Goal: Participate in discussion: Engage in conversation with other users on a specific topic

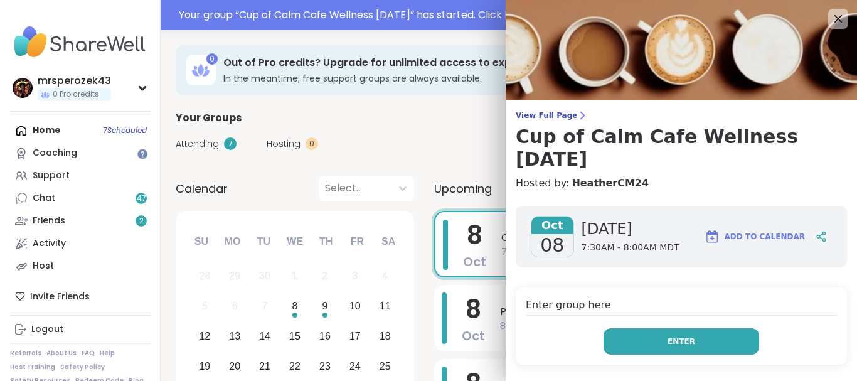
click at [663, 343] on button "Enter" at bounding box center [682, 341] width 156 height 26
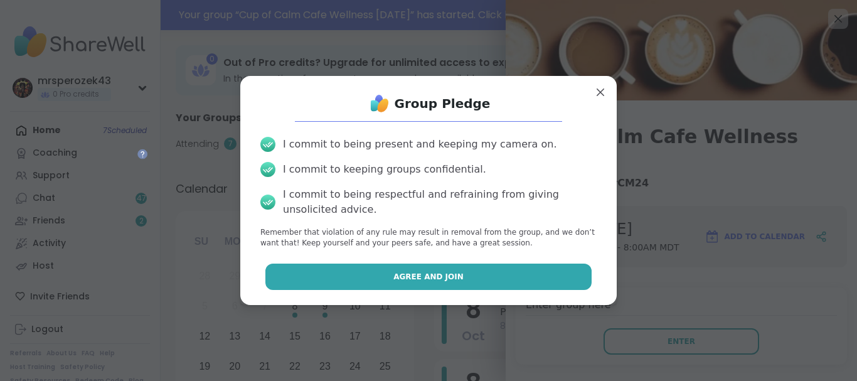
click at [453, 274] on span "Agree and Join" at bounding box center [429, 276] width 70 height 11
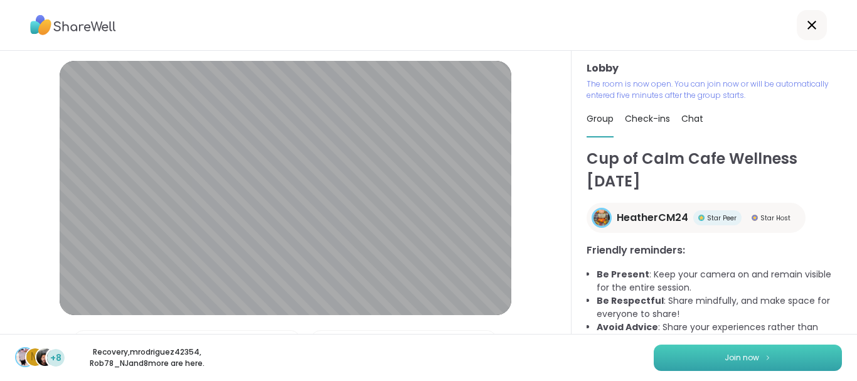
click at [668, 351] on button "Join now" at bounding box center [748, 358] width 188 height 26
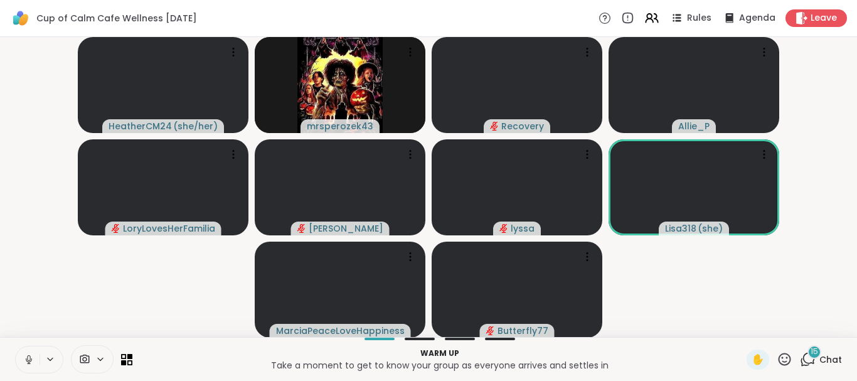
click at [26, 356] on icon at bounding box center [28, 359] width 11 height 11
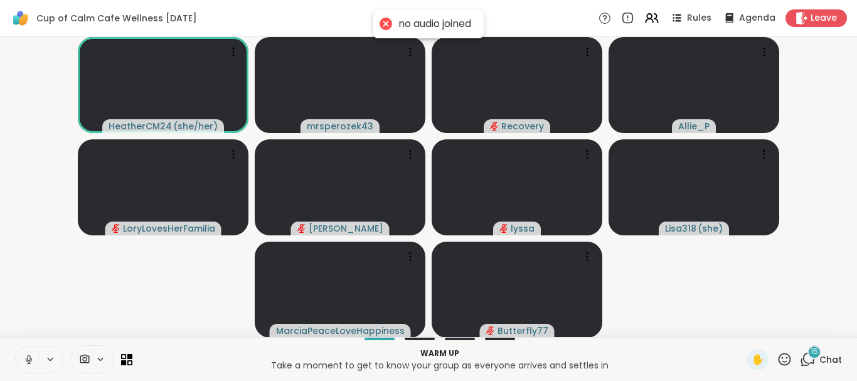
click at [26, 356] on icon at bounding box center [28, 359] width 11 height 11
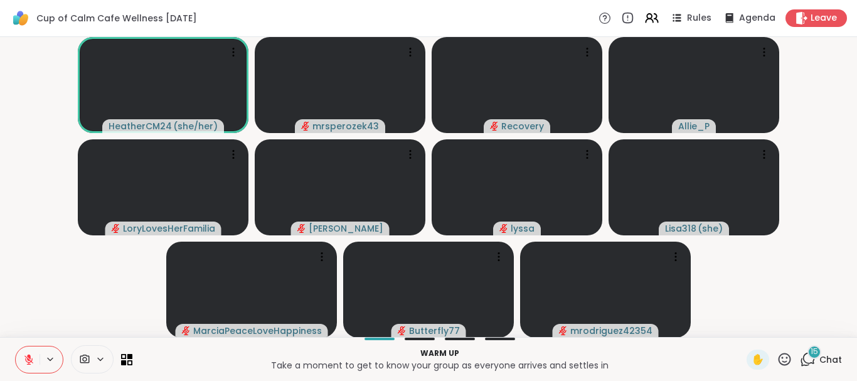
click at [812, 348] on span "15" at bounding box center [815, 351] width 8 height 11
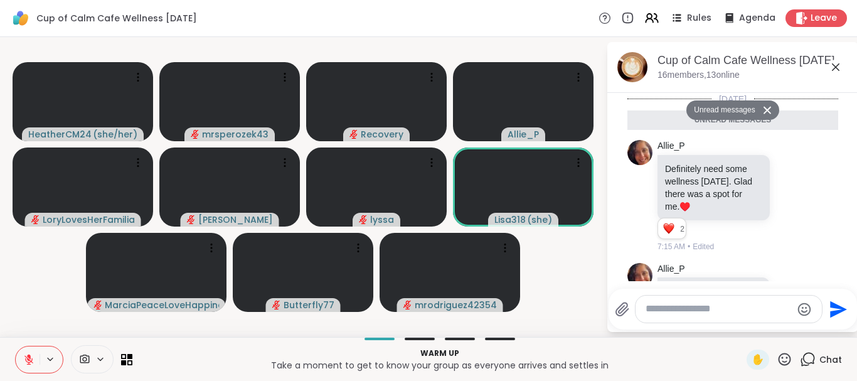
scroll to position [1656, 0]
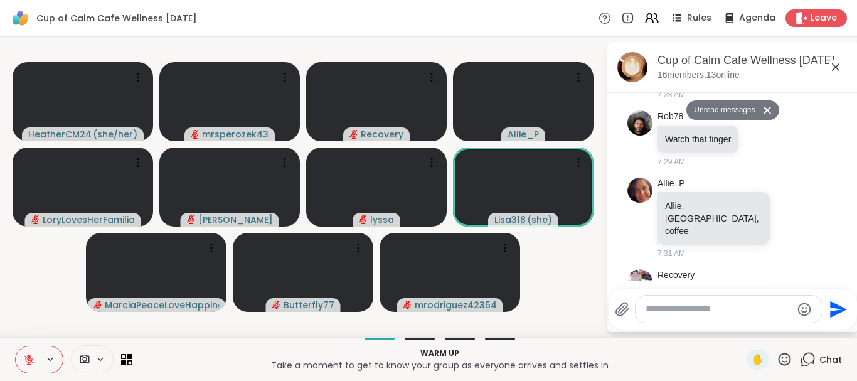
click at [672, 306] on textarea "Type your message" at bounding box center [719, 309] width 146 height 13
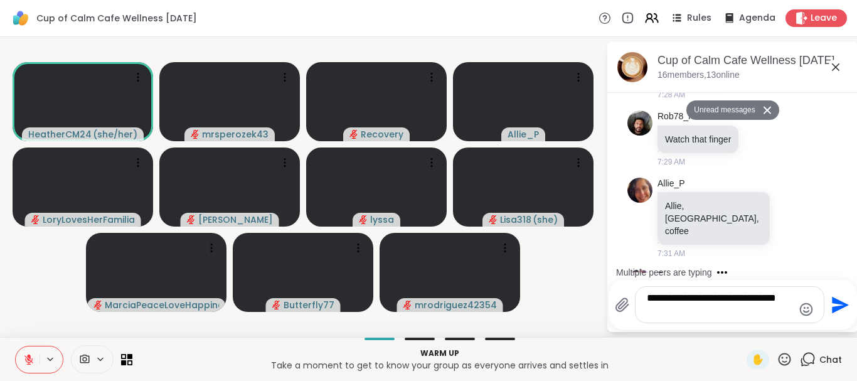
type textarea "**********"
click at [837, 301] on icon "Send" at bounding box center [840, 304] width 17 height 17
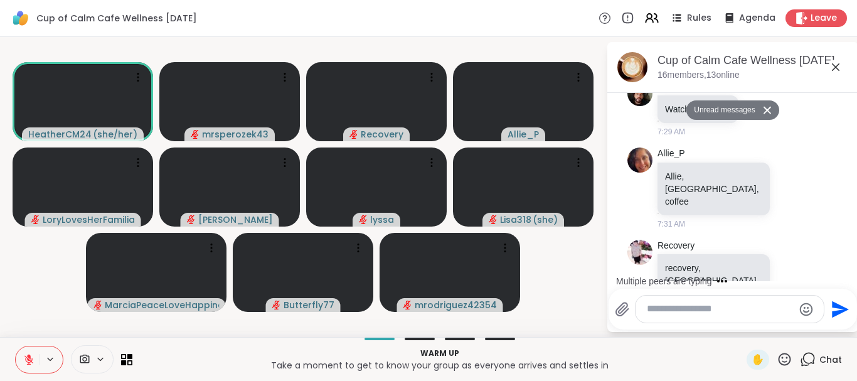
scroll to position [1706, 0]
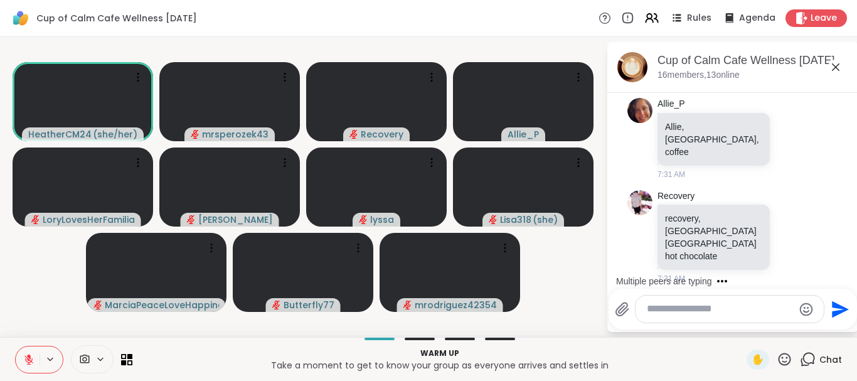
click at [697, 304] on textarea "Type your message" at bounding box center [720, 309] width 146 height 13
type textarea "**********"
click at [835, 301] on icon "Send" at bounding box center [839, 309] width 20 height 20
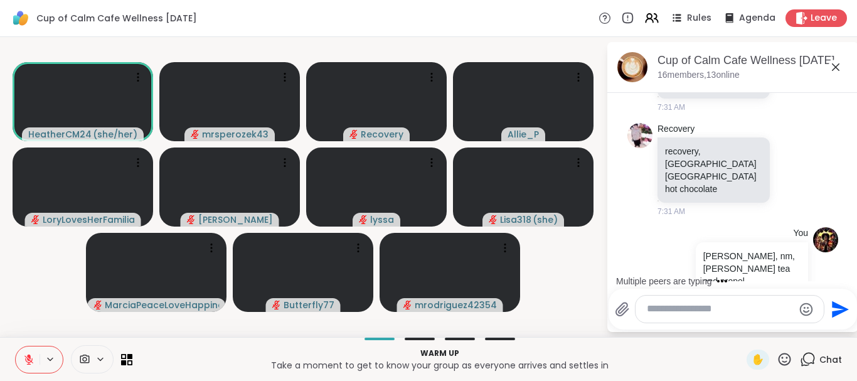
click at [835, 66] on icon at bounding box center [836, 67] width 8 height 8
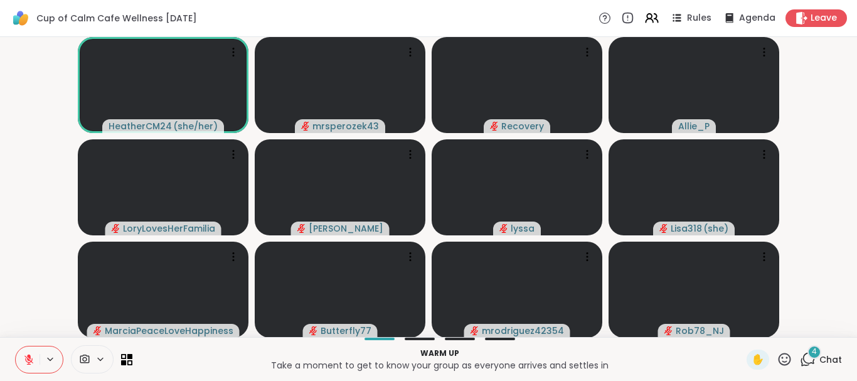
click at [813, 349] on span "4" at bounding box center [814, 351] width 5 height 11
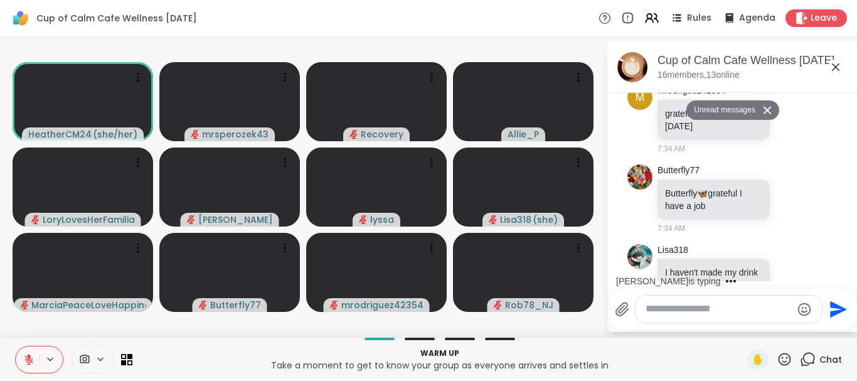
scroll to position [2232, 0]
click at [837, 65] on icon at bounding box center [836, 67] width 8 height 8
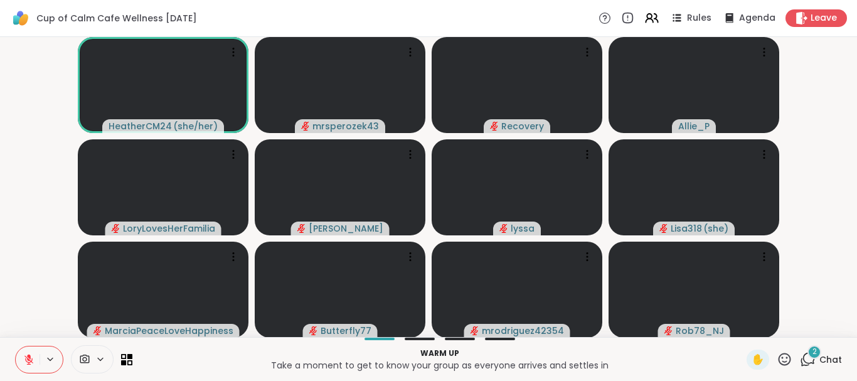
click at [27, 358] on icon at bounding box center [28, 359] width 9 height 9
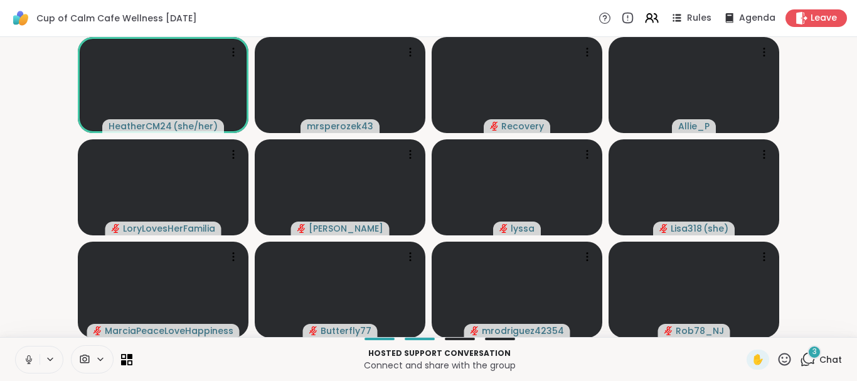
click at [26, 355] on icon at bounding box center [28, 359] width 11 height 11
click at [813, 348] on div "7" at bounding box center [815, 352] width 14 height 14
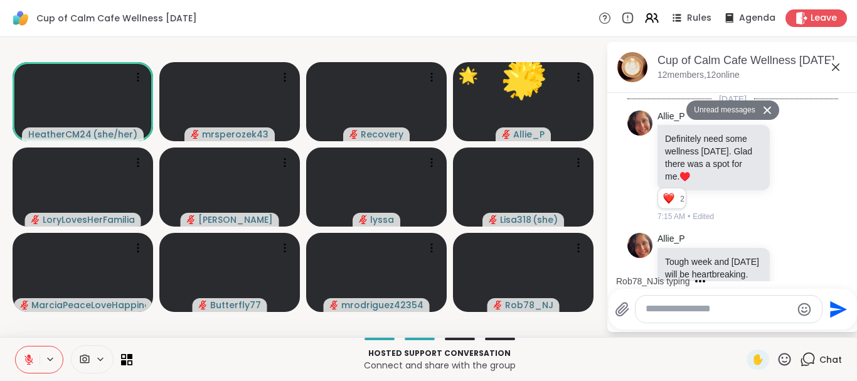
scroll to position [3288, 0]
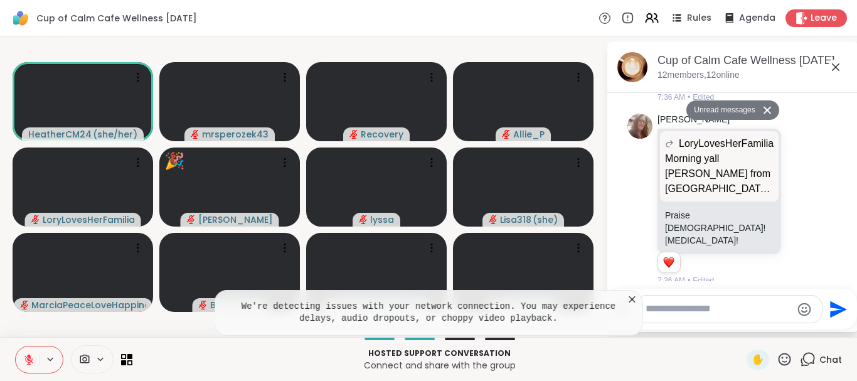
click at [837, 64] on icon at bounding box center [835, 67] width 15 height 15
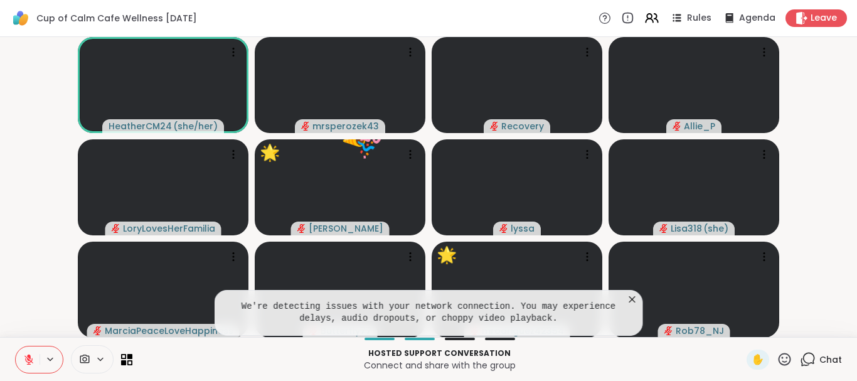
click at [786, 356] on icon at bounding box center [785, 359] width 16 height 16
click at [848, 235] on video-player-container "HeatherCM24 ( she/her ) mrsperozek43 Recovery Allie_P LoryLovesHerFamilia [PERS…" at bounding box center [429, 187] width 842 height 290
click at [786, 354] on icon at bounding box center [785, 359] width 13 height 13
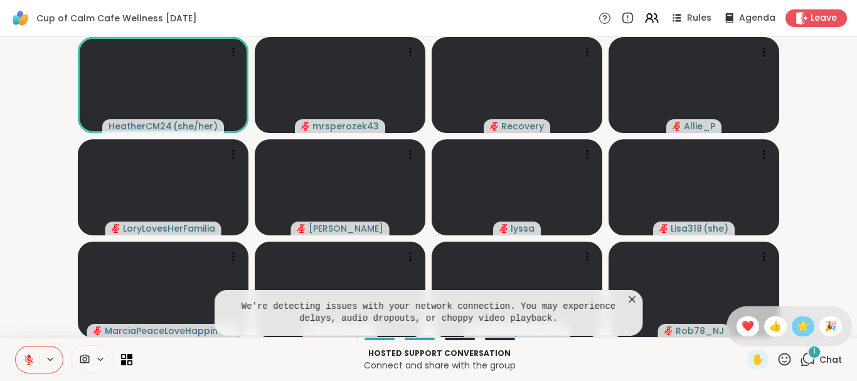
click at [801, 321] on span "🌟" at bounding box center [803, 326] width 13 height 15
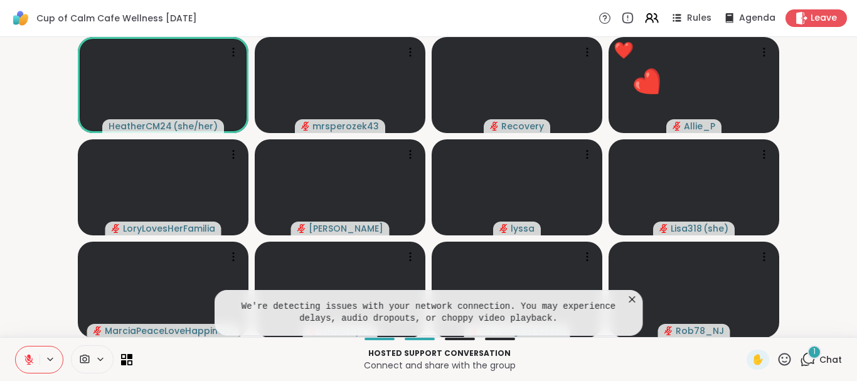
click at [630, 294] on div at bounding box center [694, 290] width 171 height 96
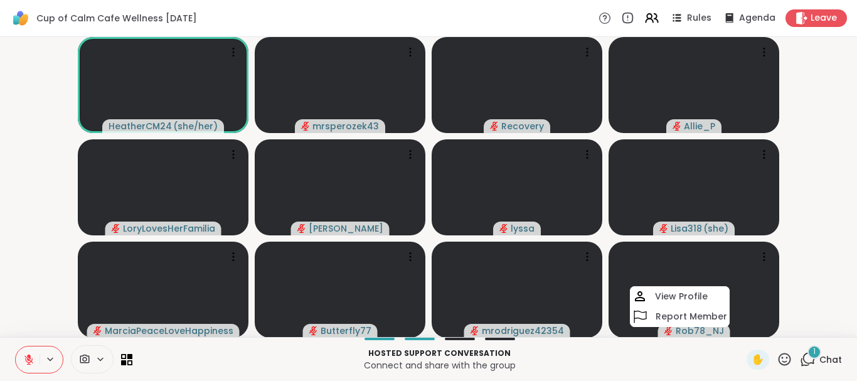
click at [835, 267] on video-player-container "HeatherCM24 ( she/her ) mrsperozek43 🌟 🌟 🌟 🌟 🌟 🌟 🌟 🌟 🌟 🌟 Recovery Allie_P ❤️ ❤️…" at bounding box center [429, 187] width 842 height 290
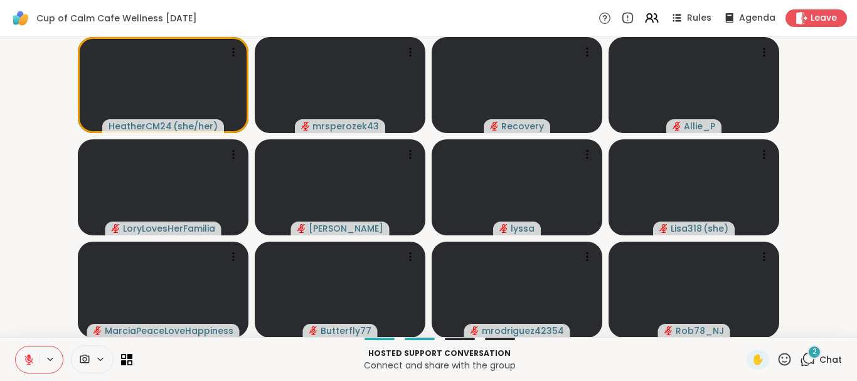
click at [835, 267] on video-player-container "HeatherCM24 ( she/her ) mrsperozek43 Recovery Allie_P LoryLovesHerFamilia dodi …" at bounding box center [429, 187] width 842 height 290
click at [815, 350] on span "2" at bounding box center [815, 351] width 4 height 11
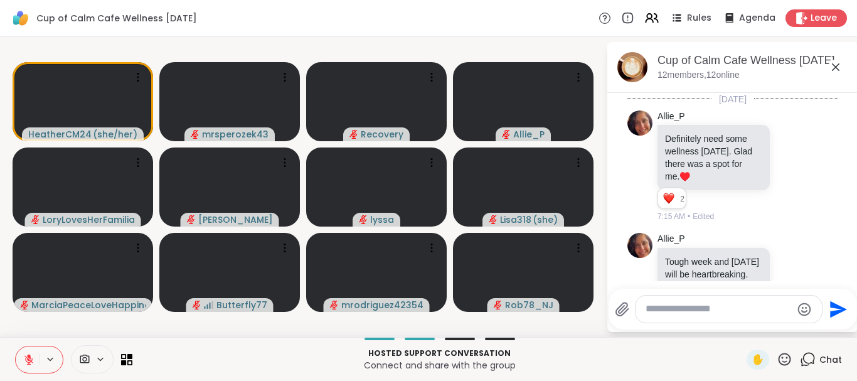
scroll to position [3476, 0]
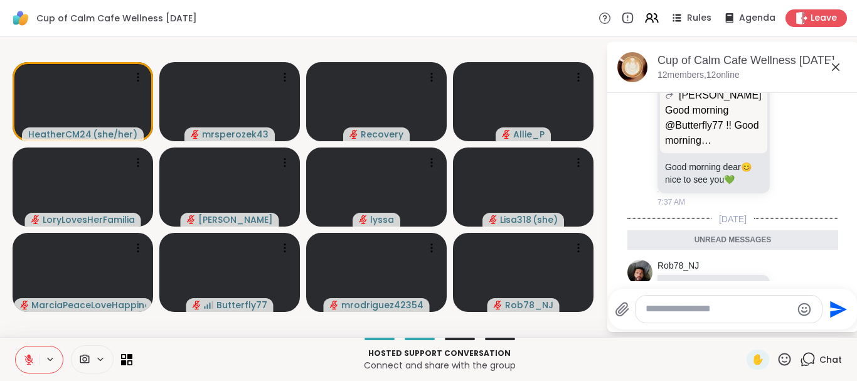
click at [692, 312] on textarea "Type your message" at bounding box center [719, 309] width 146 height 13
type textarea "***"
click at [837, 304] on icon "Send" at bounding box center [839, 309] width 20 height 20
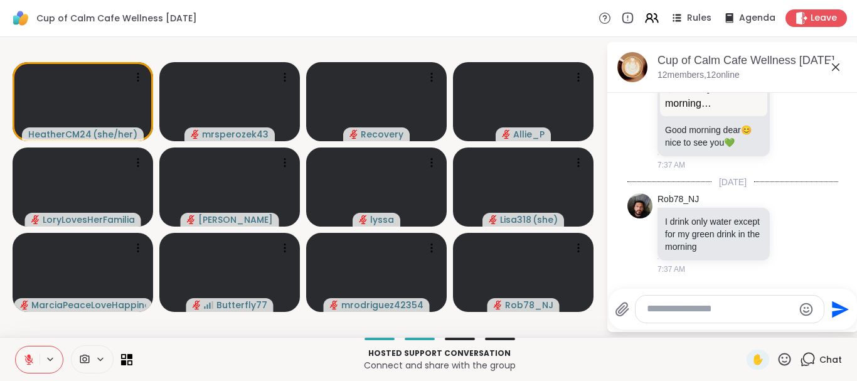
click at [834, 64] on icon at bounding box center [835, 67] width 15 height 15
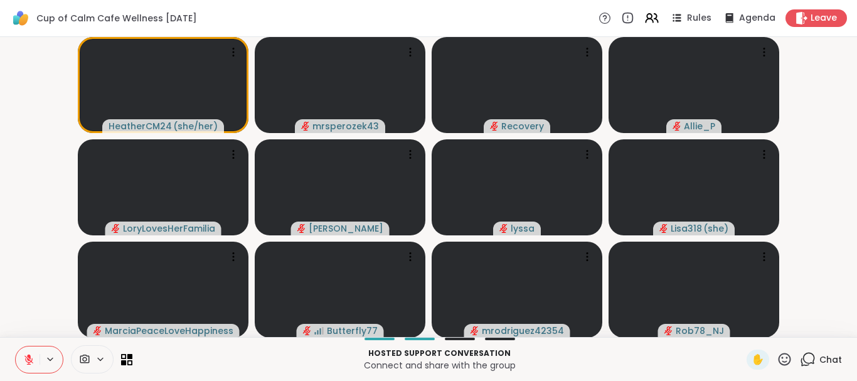
click at [834, 64] on video-player-container "HeatherCM24 ( she/her ) mrsperozek43 Recovery Allie_P LoryLovesHerFamilia dodi …" at bounding box center [429, 187] width 842 height 290
click at [817, 351] on span "2" at bounding box center [815, 351] width 4 height 11
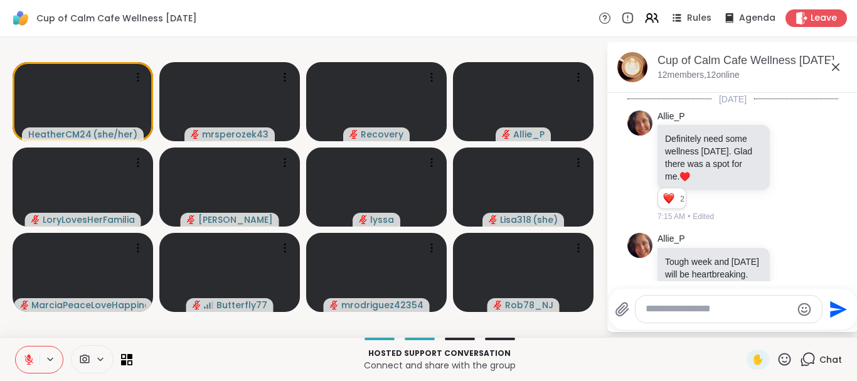
scroll to position [3727, 0]
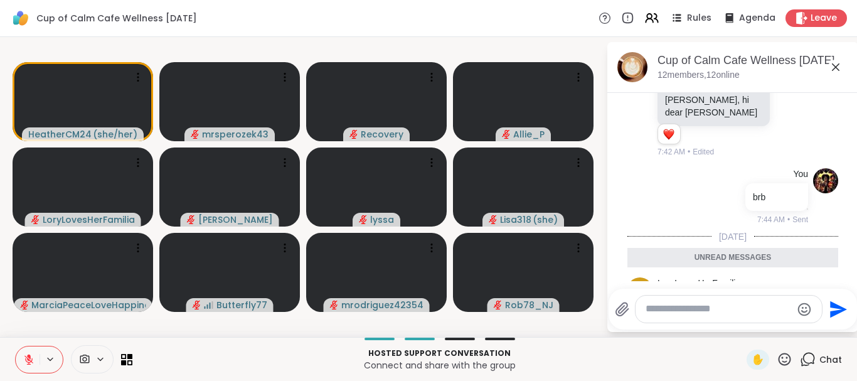
click at [835, 65] on icon at bounding box center [836, 67] width 8 height 8
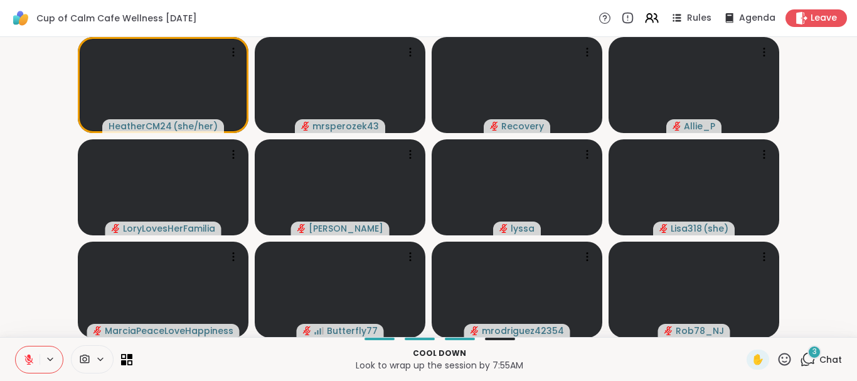
click at [814, 348] on span "3" at bounding box center [815, 351] width 4 height 11
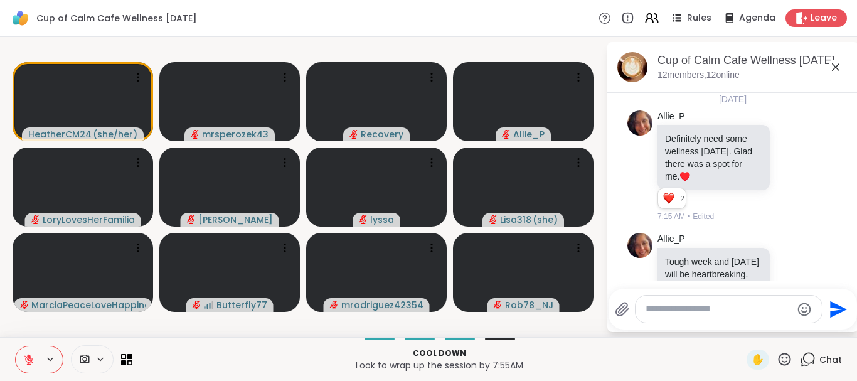
scroll to position [3972, 0]
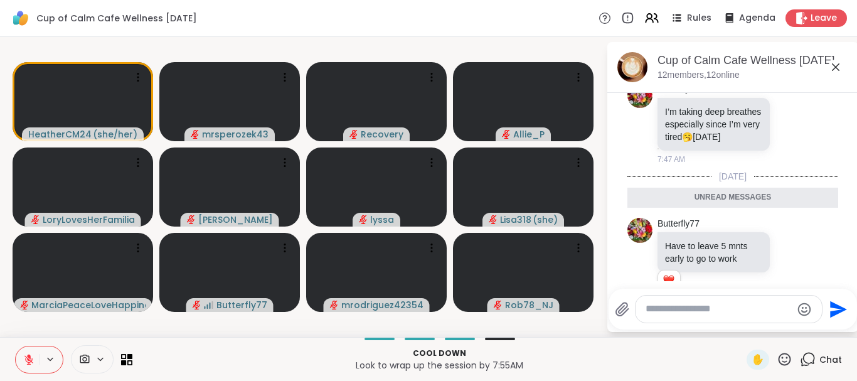
click at [837, 65] on icon at bounding box center [835, 67] width 15 height 15
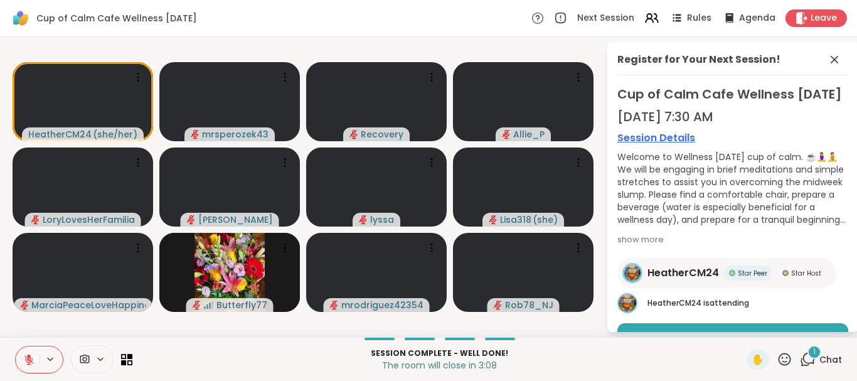
click at [815, 348] on span "1" at bounding box center [814, 351] width 3 height 11
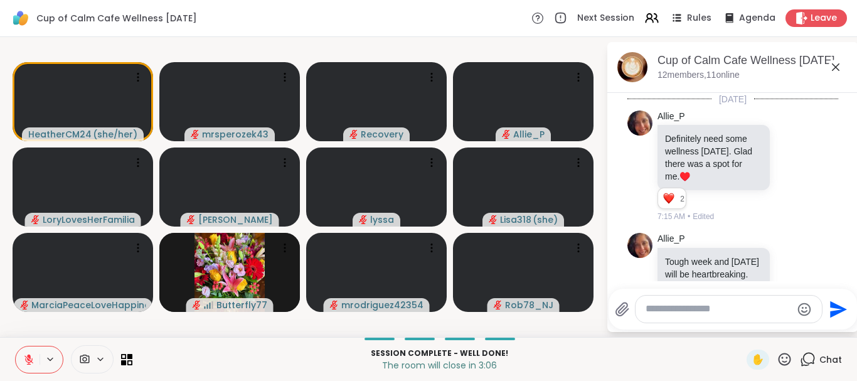
scroll to position [4088, 0]
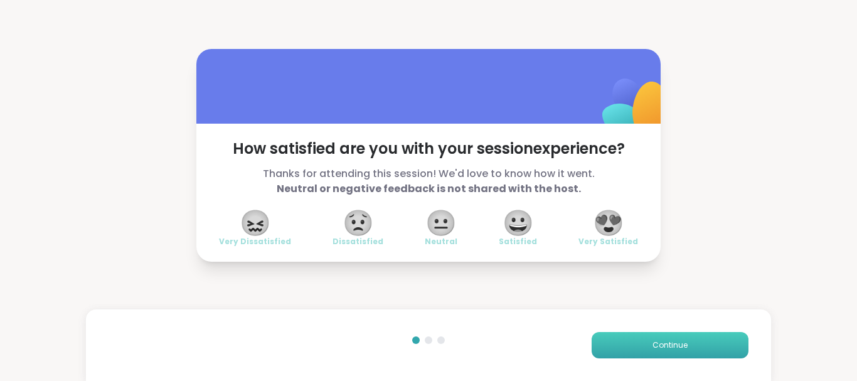
click at [624, 347] on button "Continue" at bounding box center [670, 345] width 157 height 26
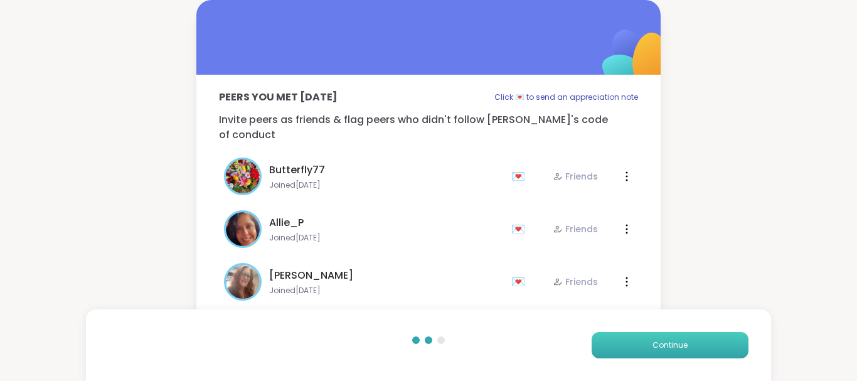
click at [624, 347] on button "Continue" at bounding box center [670, 345] width 157 height 26
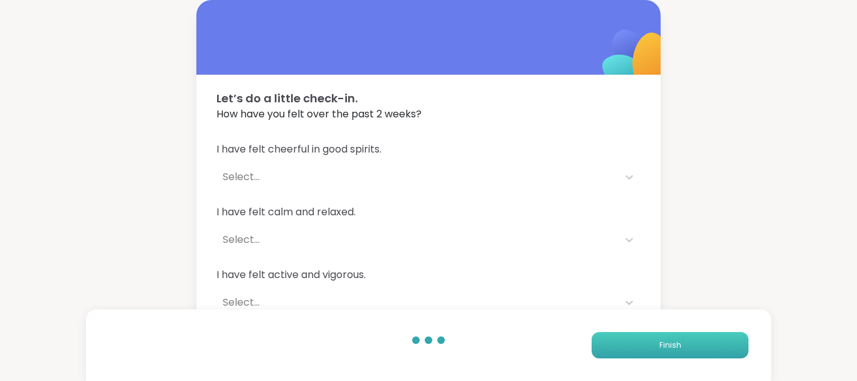
click at [625, 346] on button "Finish" at bounding box center [670, 345] width 157 height 26
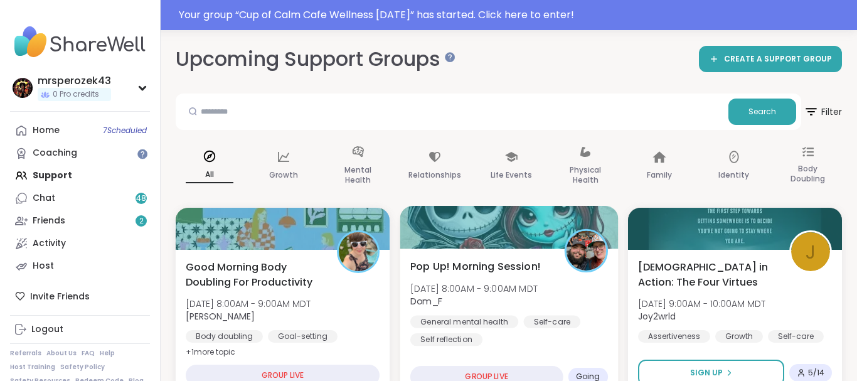
click at [532, 288] on span "[DATE] 8:00AM - 9:00AM MDT" at bounding box center [473, 288] width 127 height 13
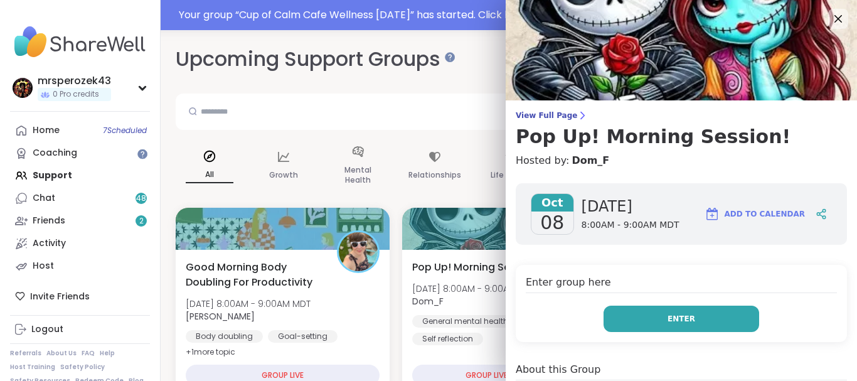
click at [663, 318] on button "Enter" at bounding box center [682, 319] width 156 height 26
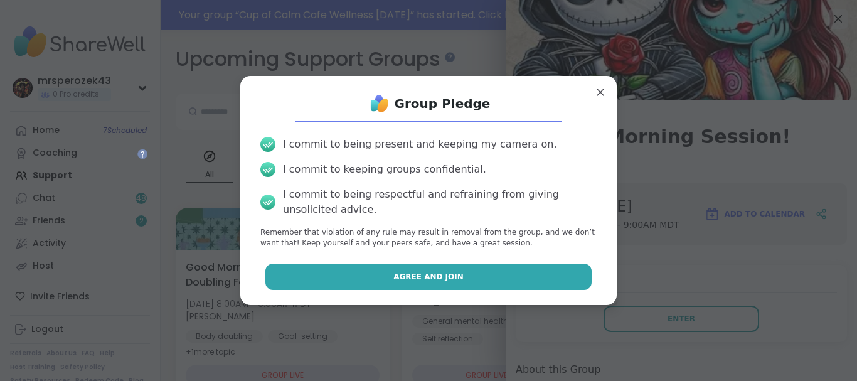
click at [513, 273] on button "Agree and Join" at bounding box center [428, 277] width 327 height 26
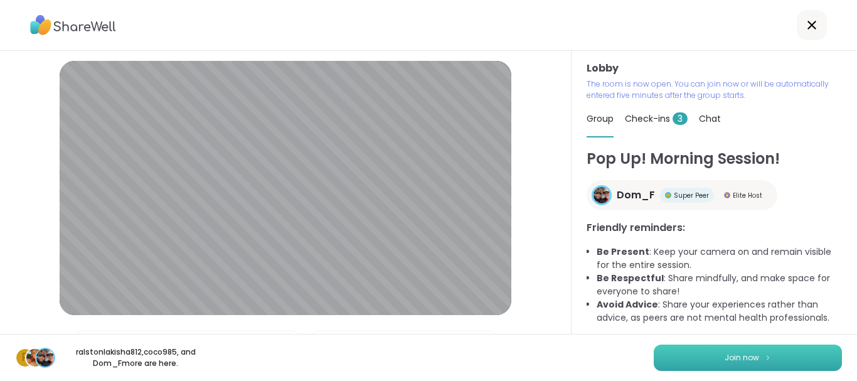
click at [694, 352] on button "Join now" at bounding box center [748, 358] width 188 height 26
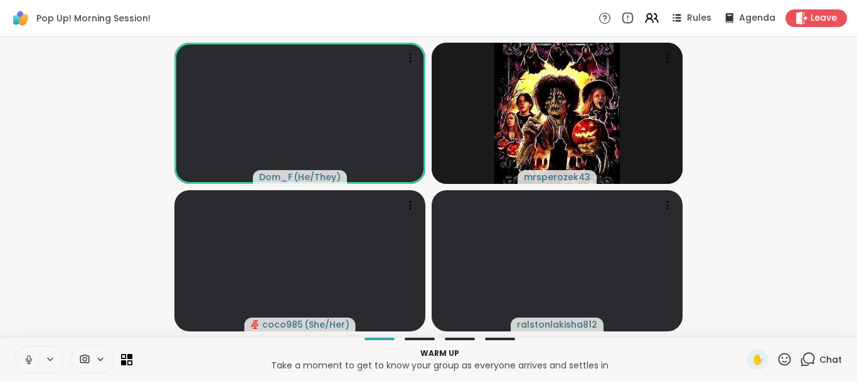
click at [28, 356] on icon at bounding box center [28, 359] width 11 height 11
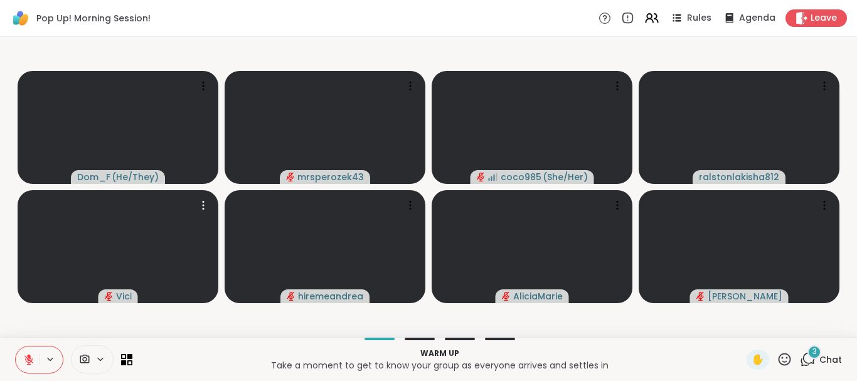
click at [48, 243] on div at bounding box center [118, 246] width 201 height 113
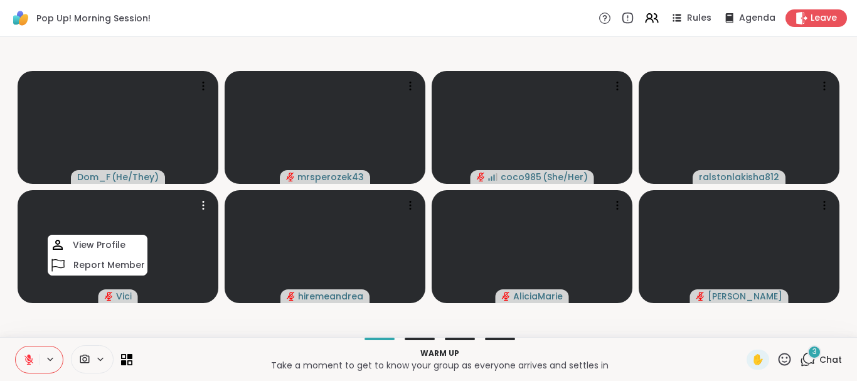
click at [48, 243] on div "View Profile" at bounding box center [98, 245] width 100 height 20
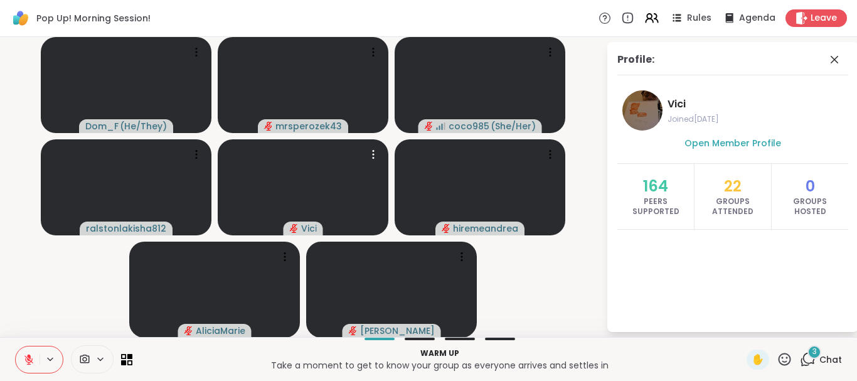
click at [48, 243] on video-player-container "Dom_F ( He/They ) mrsperozek43 coco985 ( She/Her ) ralstonlakisha812 [PERSON_NA…" at bounding box center [303, 187] width 591 height 290
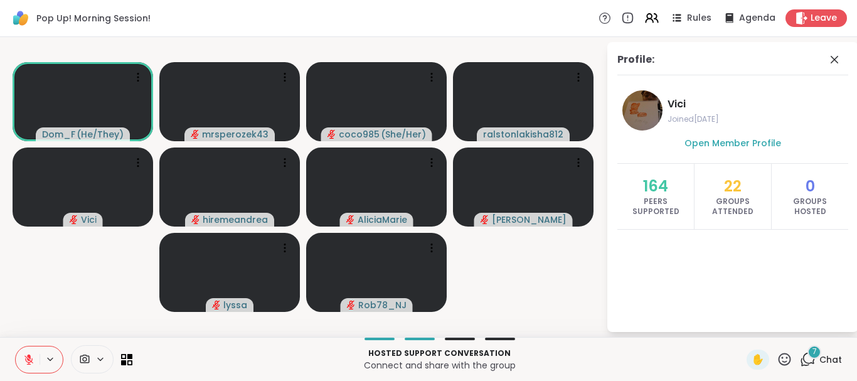
click at [48, 243] on video-player-container "Dom_F ( He/They ) mrsperozek43 coco985 ( She/Her ) ralstonlakisha812 [PERSON_NA…" at bounding box center [303, 187] width 591 height 290
click at [833, 59] on icon at bounding box center [834, 59] width 15 height 15
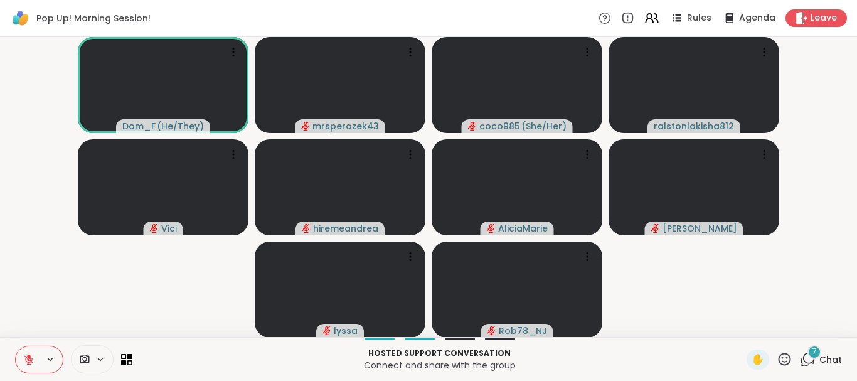
click at [811, 350] on div "7" at bounding box center [815, 352] width 14 height 14
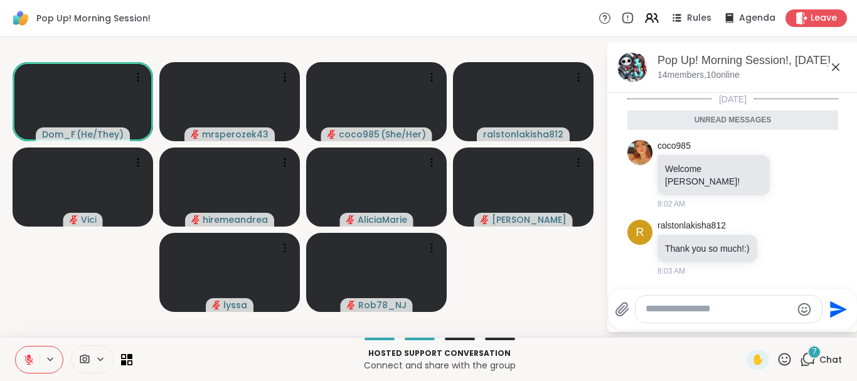
scroll to position [348, 0]
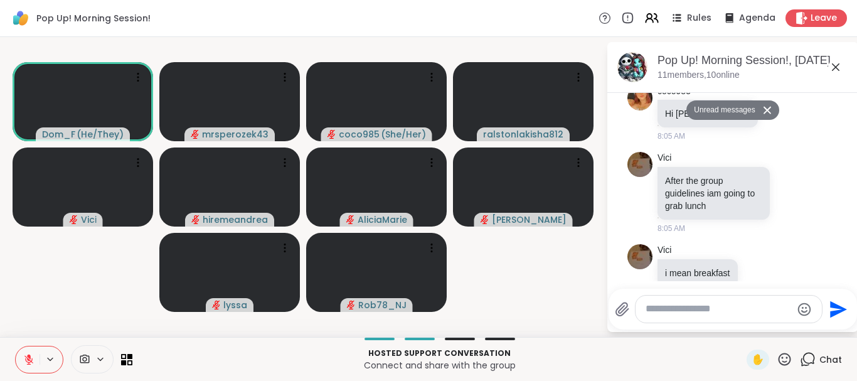
click at [836, 65] on icon at bounding box center [835, 67] width 15 height 15
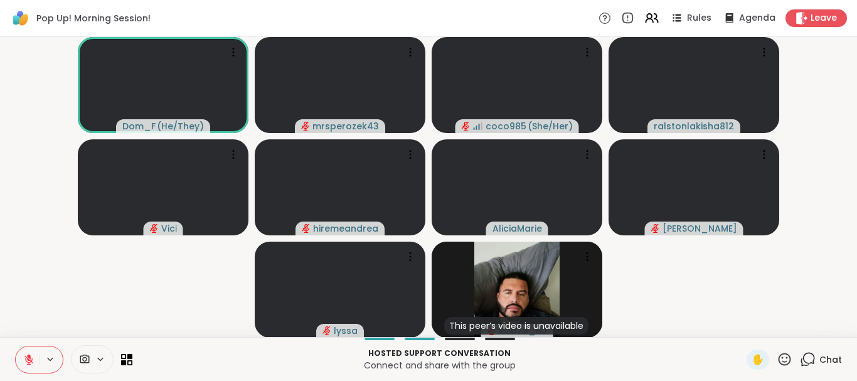
click at [27, 356] on icon at bounding box center [28, 359] width 11 height 11
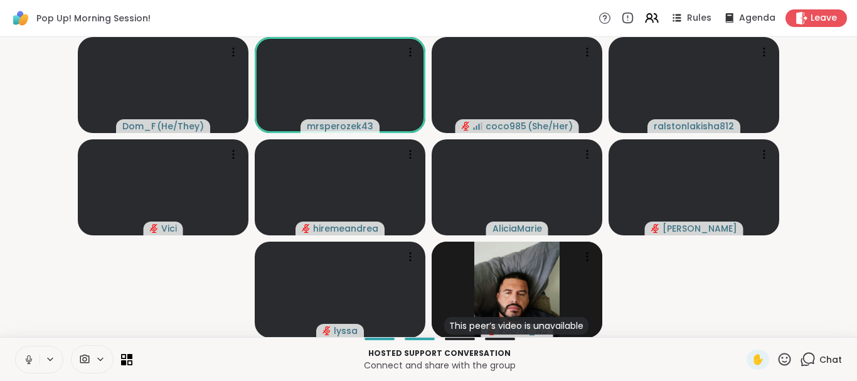
click at [29, 357] on icon at bounding box center [28, 359] width 11 height 11
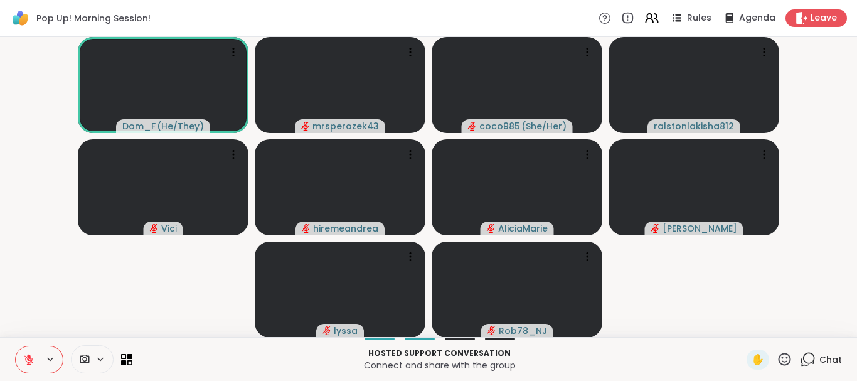
click at [806, 355] on icon at bounding box center [809, 358] width 12 height 11
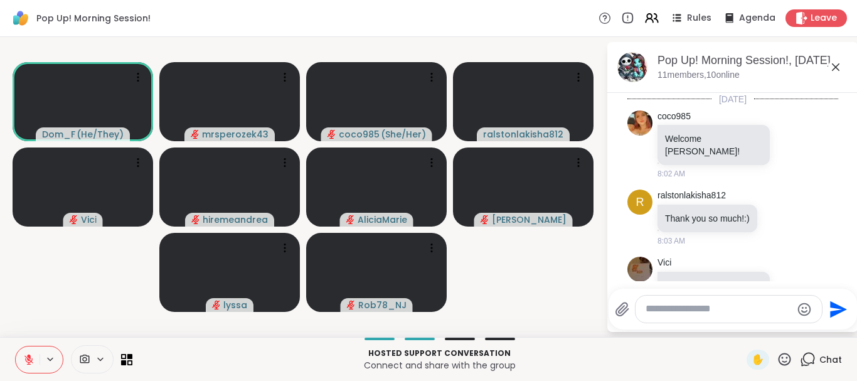
scroll to position [318, 0]
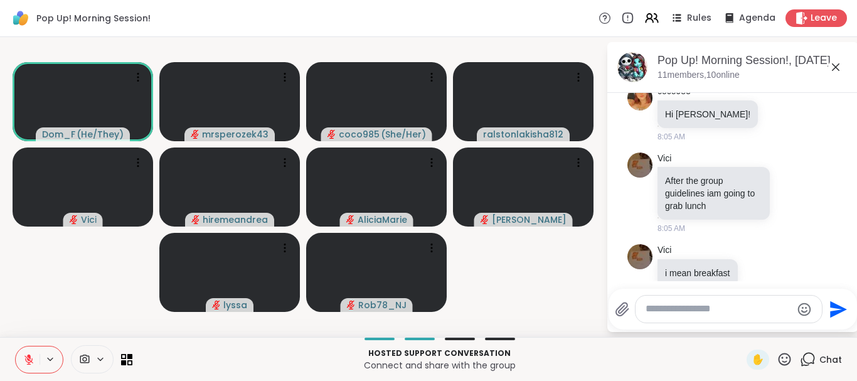
click at [694, 311] on textarea "Type your message" at bounding box center [719, 309] width 146 height 13
type textarea "***"
click at [835, 304] on icon "Send" at bounding box center [840, 309] width 17 height 17
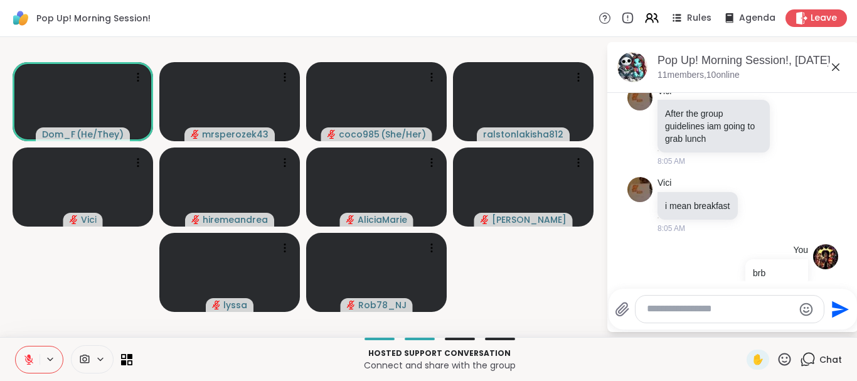
click at [835, 65] on icon at bounding box center [835, 67] width 15 height 15
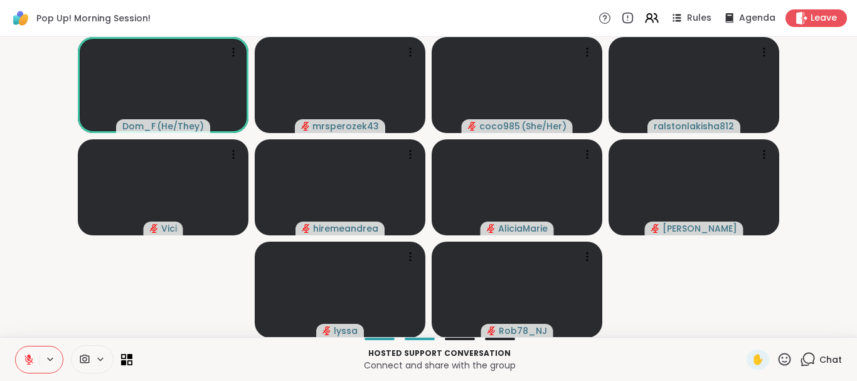
click at [835, 65] on video-player-container "Dom_F ( He/They ) mrsperozek43 coco985 ( She/Her ) ralstonlakisha812 [PERSON_NA…" at bounding box center [429, 187] width 842 height 290
click at [25, 358] on icon at bounding box center [28, 359] width 11 height 11
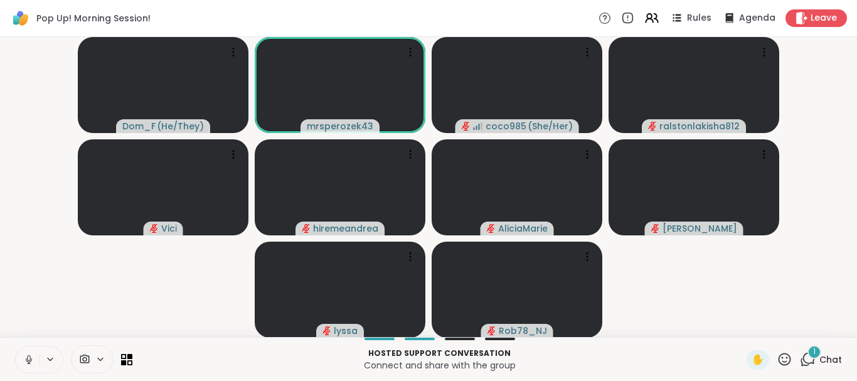
click at [26, 355] on icon at bounding box center [28, 359] width 11 height 11
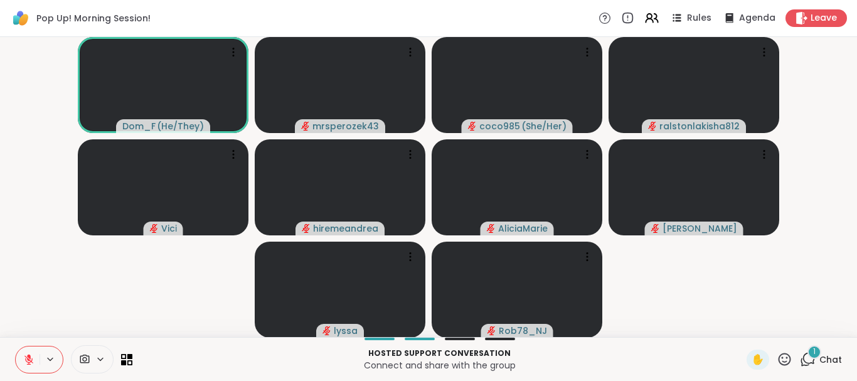
click at [816, 352] on span "1" at bounding box center [814, 351] width 3 height 11
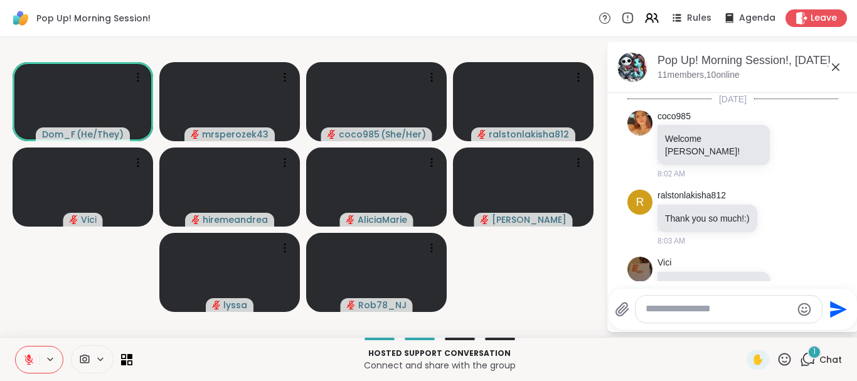
scroll to position [494, 0]
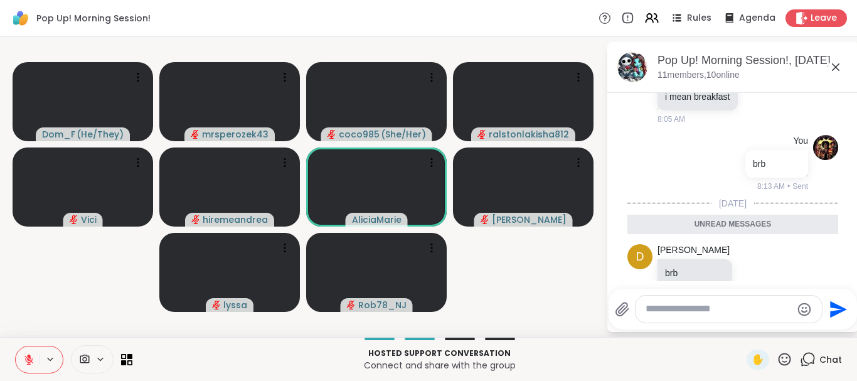
click at [833, 65] on icon at bounding box center [836, 67] width 8 height 8
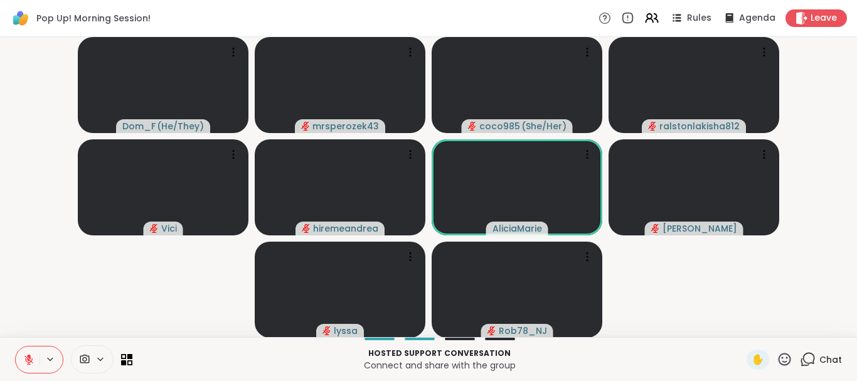
click at [833, 65] on video-player-container "Dom_F ( He/They ) mrsperozek43 coco985 ( She/Her ) ralstonlakisha812 [PERSON_NA…" at bounding box center [429, 187] width 842 height 290
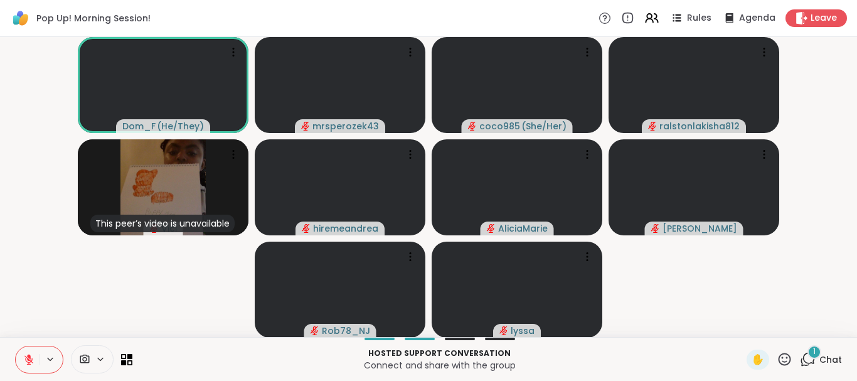
click at [26, 358] on icon at bounding box center [28, 359] width 11 height 11
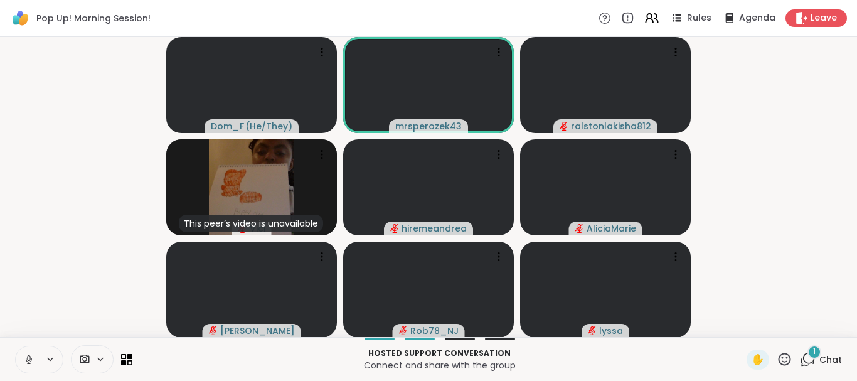
click at [26, 356] on icon at bounding box center [28, 359] width 11 height 11
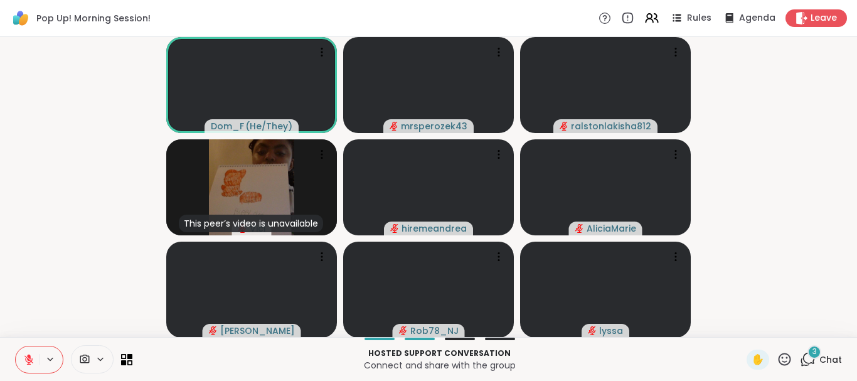
click at [25, 355] on icon at bounding box center [28, 359] width 11 height 11
click at [27, 356] on icon at bounding box center [28, 359] width 11 height 11
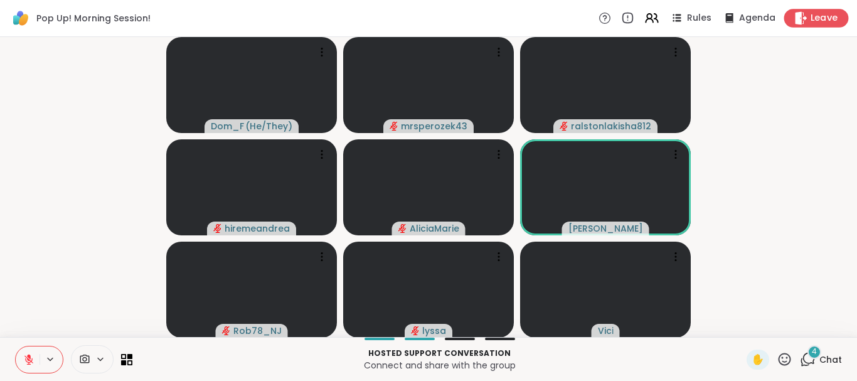
click at [823, 18] on span "Leave" at bounding box center [825, 18] width 28 height 13
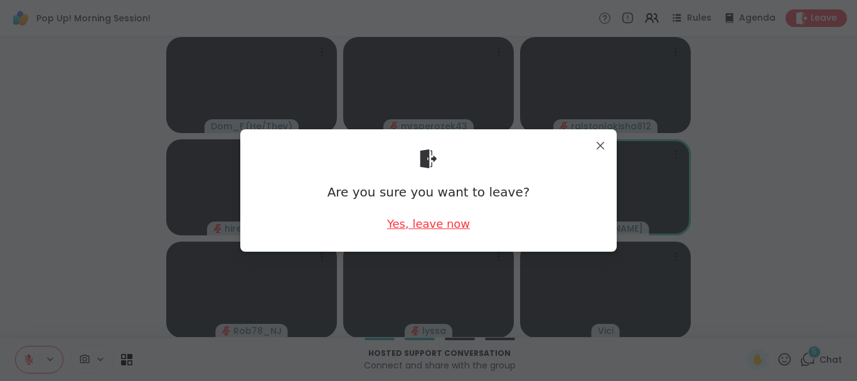
click at [434, 223] on div "Yes, leave now" at bounding box center [428, 224] width 83 height 16
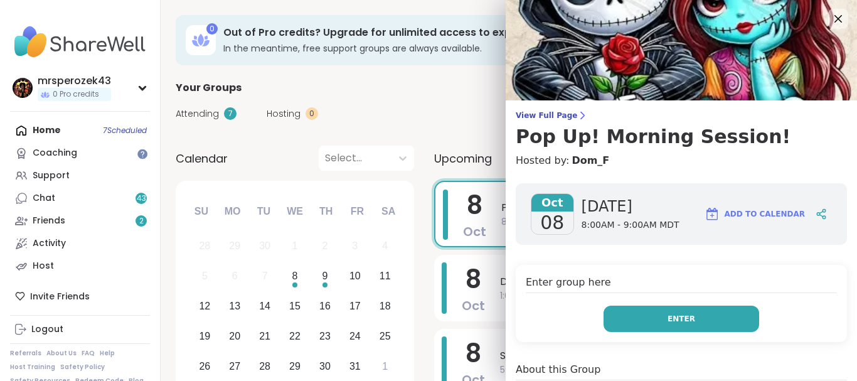
click at [651, 312] on button "Enter" at bounding box center [682, 319] width 156 height 26
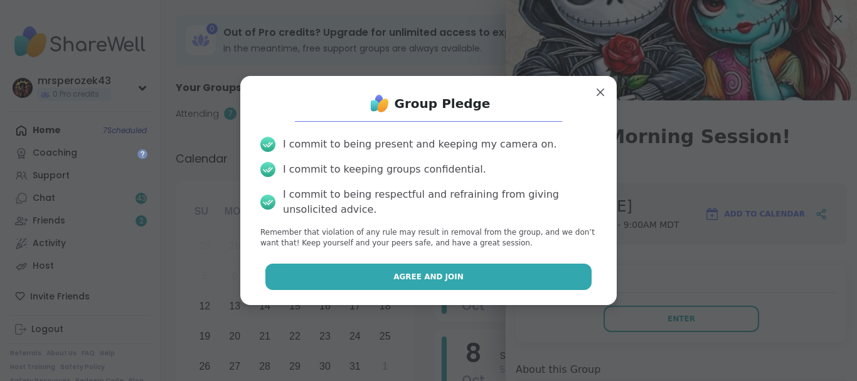
click at [481, 277] on button "Agree and Join" at bounding box center [428, 277] width 327 height 26
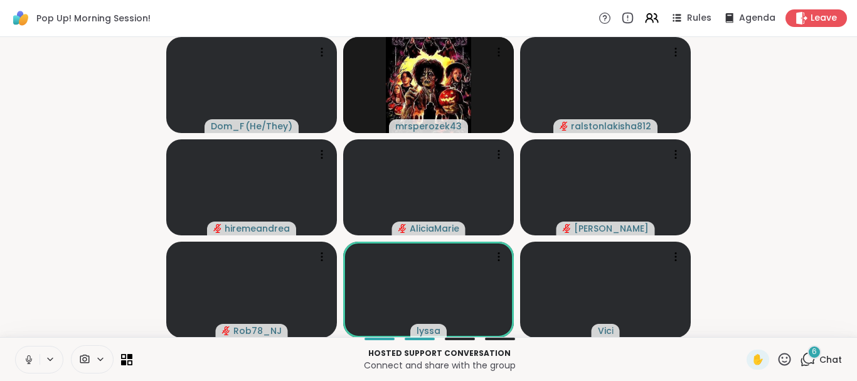
click at [30, 355] on icon at bounding box center [28, 359] width 11 height 11
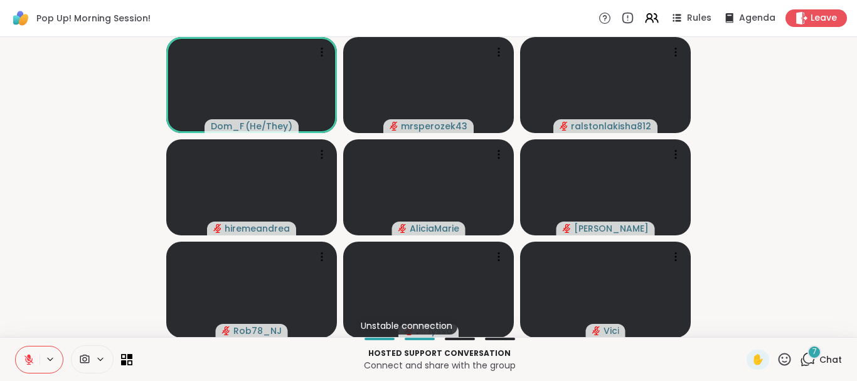
click at [29, 357] on icon at bounding box center [29, 356] width 4 height 5
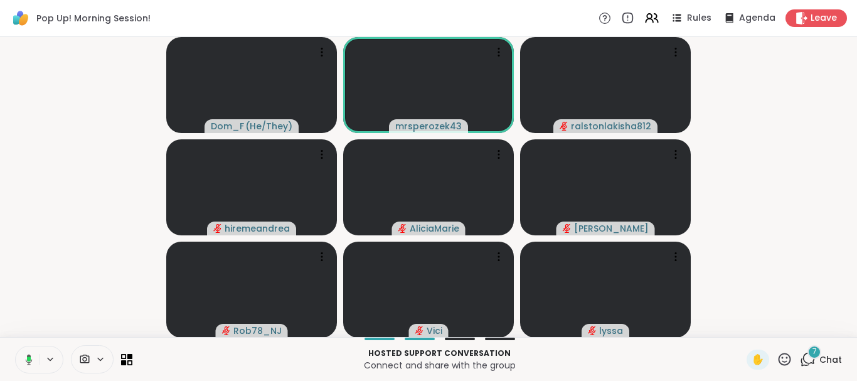
click at [26, 357] on icon at bounding box center [26, 359] width 11 height 11
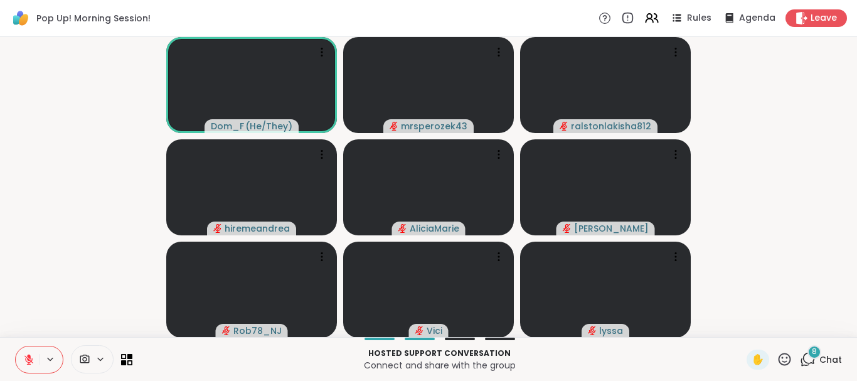
click at [814, 349] on span "8" at bounding box center [814, 351] width 5 height 11
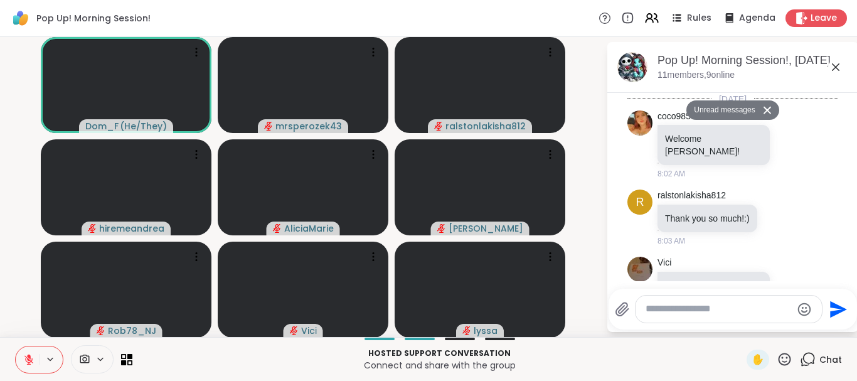
scroll to position [1122, 0]
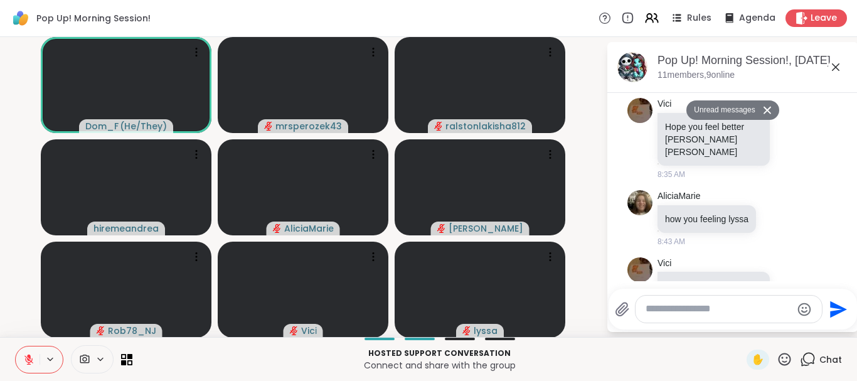
click at [836, 68] on icon at bounding box center [836, 67] width 8 height 8
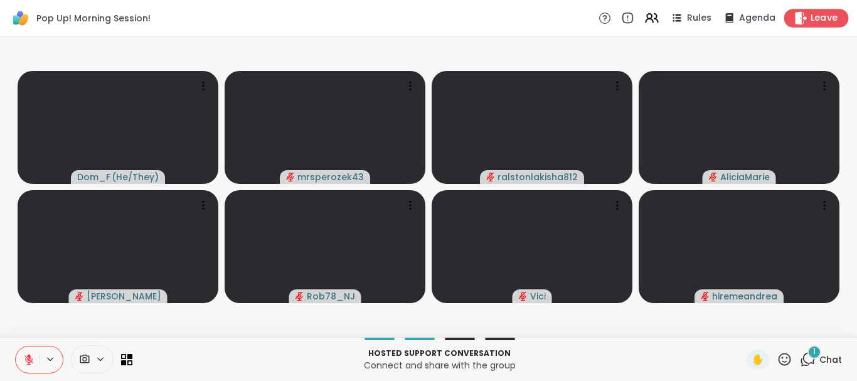
click at [808, 16] on icon at bounding box center [801, 17] width 13 height 13
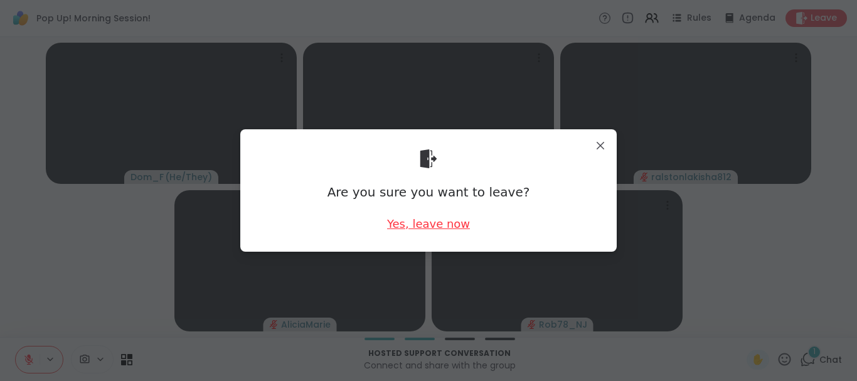
click at [422, 221] on div "Yes, leave now" at bounding box center [428, 224] width 83 height 16
